Goal: Information Seeking & Learning: Check status

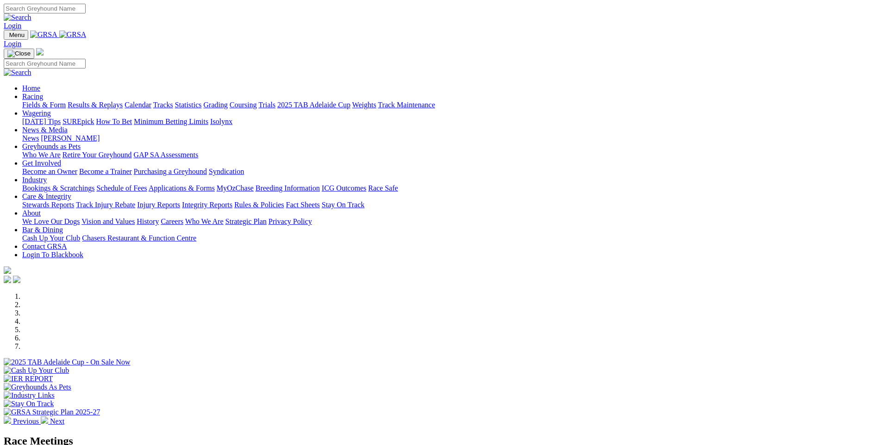
scroll to position [278, 0]
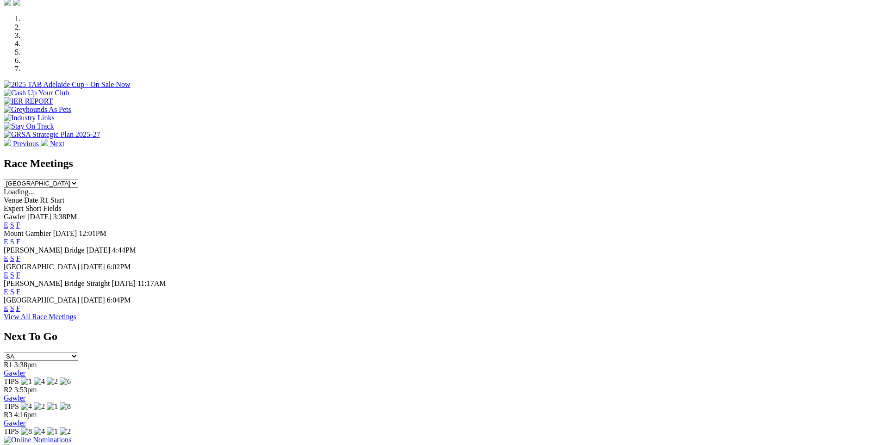
click at [20, 238] on link "F" at bounding box center [18, 242] width 4 height 8
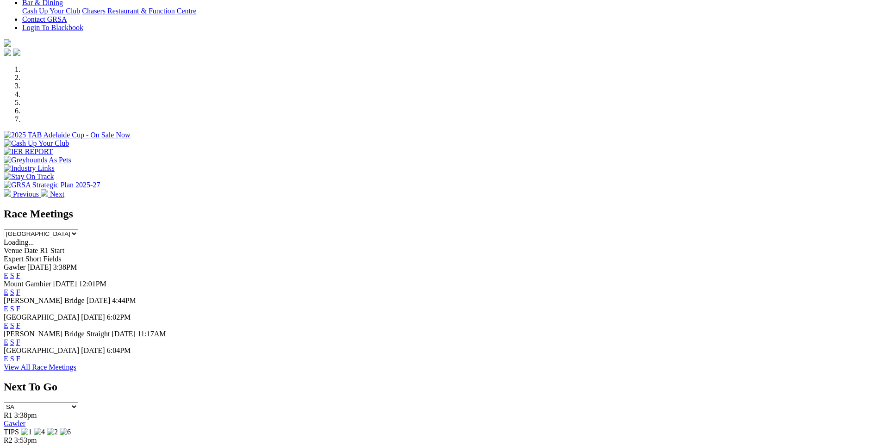
scroll to position [93, 0]
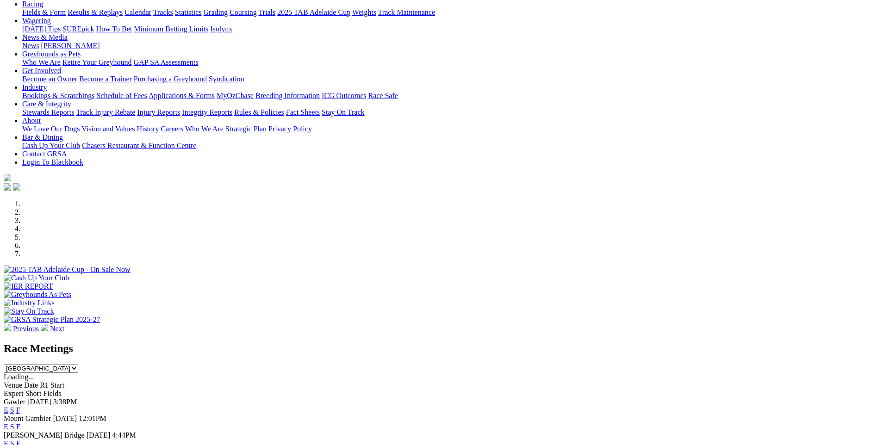
click at [358, 217] on li at bounding box center [448, 212] width 852 height 8
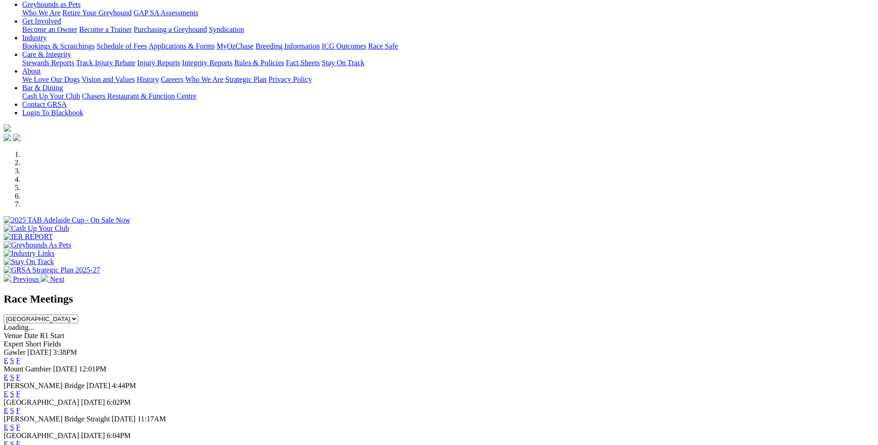
scroll to position [278, 0]
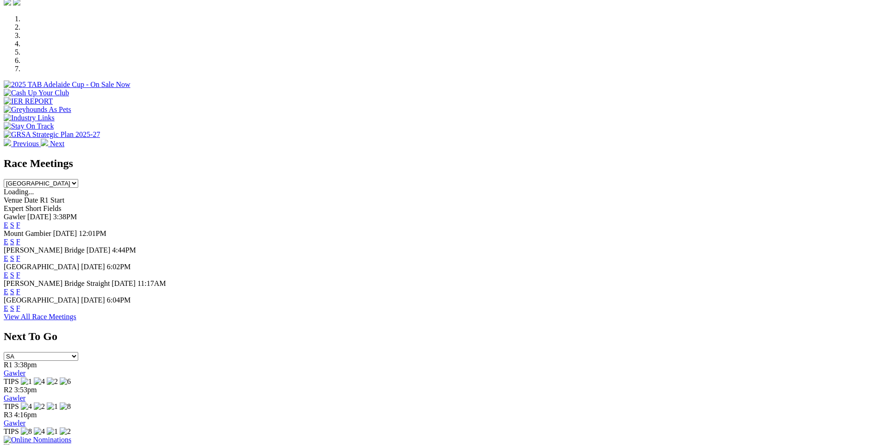
click at [76, 321] on link "View All Race Meetings" at bounding box center [40, 317] width 73 height 8
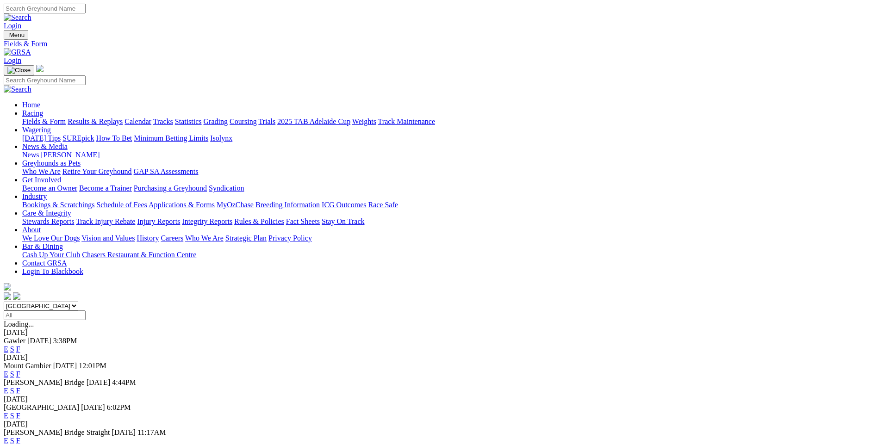
click at [78, 302] on select "South Australia New South Wales Northern Territory Queensland Tasmania Victoria…" at bounding box center [41, 306] width 75 height 9
click at [86, 311] on input "Select date" at bounding box center [45, 316] width 82 height 10
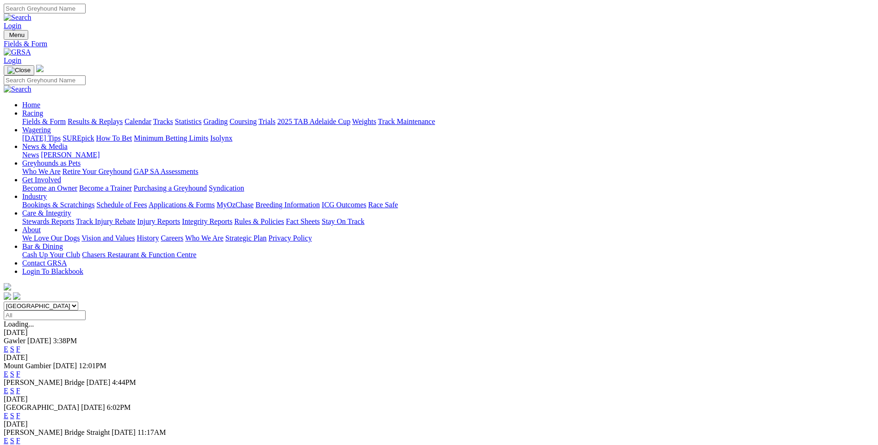
type input "Yesterday, 4 Sep 2025"
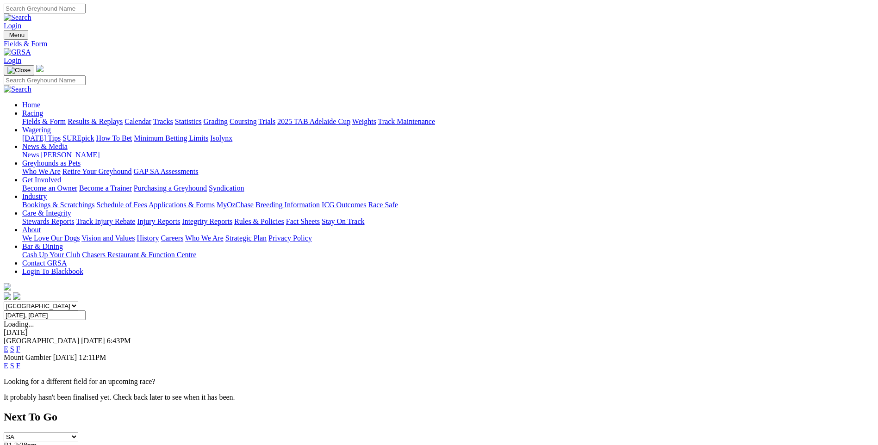
click at [20, 362] on link "F" at bounding box center [18, 366] width 4 height 8
